Goal: Navigation & Orientation: Find specific page/section

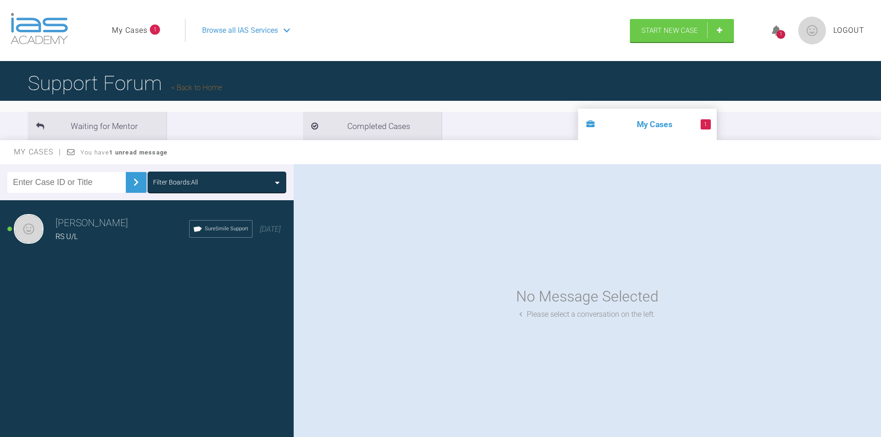
click at [87, 235] on div "RS U/L" at bounding box center [123, 237] width 134 height 12
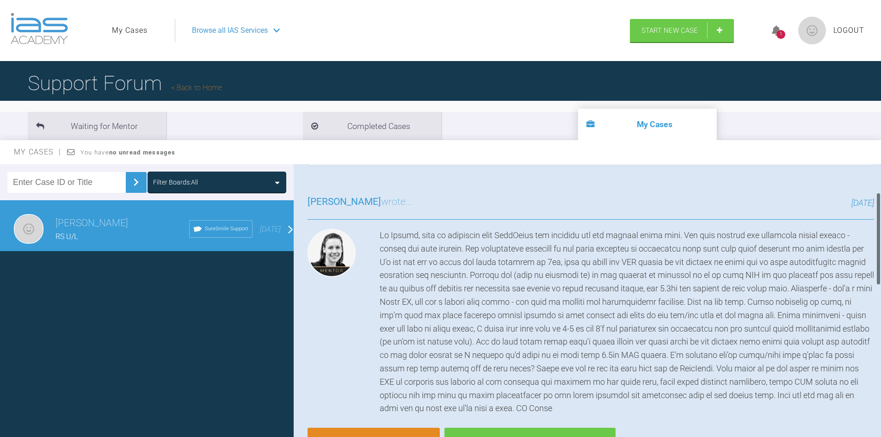
scroll to position [93, 0]
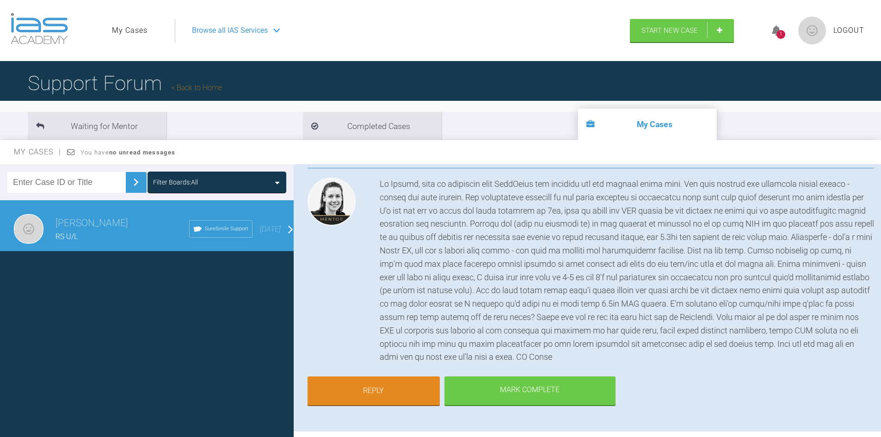
click at [22, 34] on img at bounding box center [39, 28] width 57 height 31
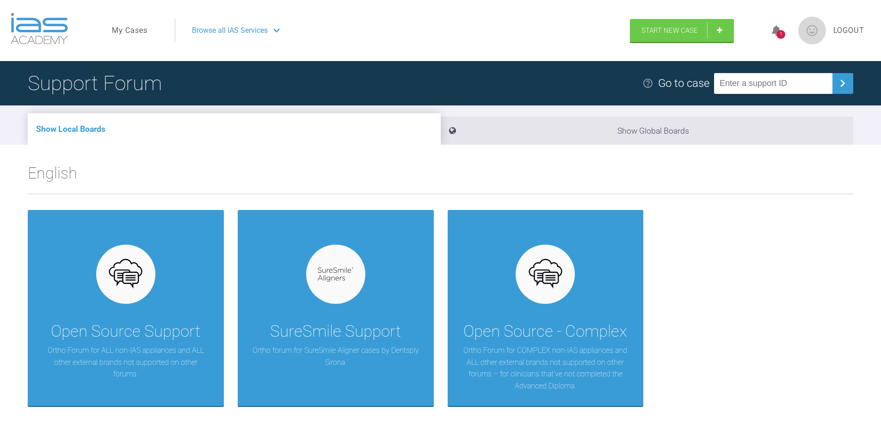
click at [215, 31] on span "Browse all IAS Services" at bounding box center [230, 31] width 76 height 12
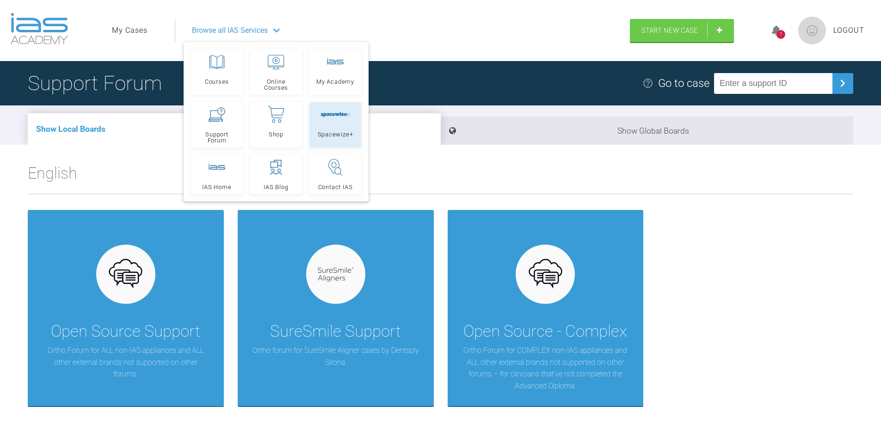
click at [355, 135] on link "Spacewize+" at bounding box center [336, 124] width 52 height 45
